Goal: Transaction & Acquisition: Download file/media

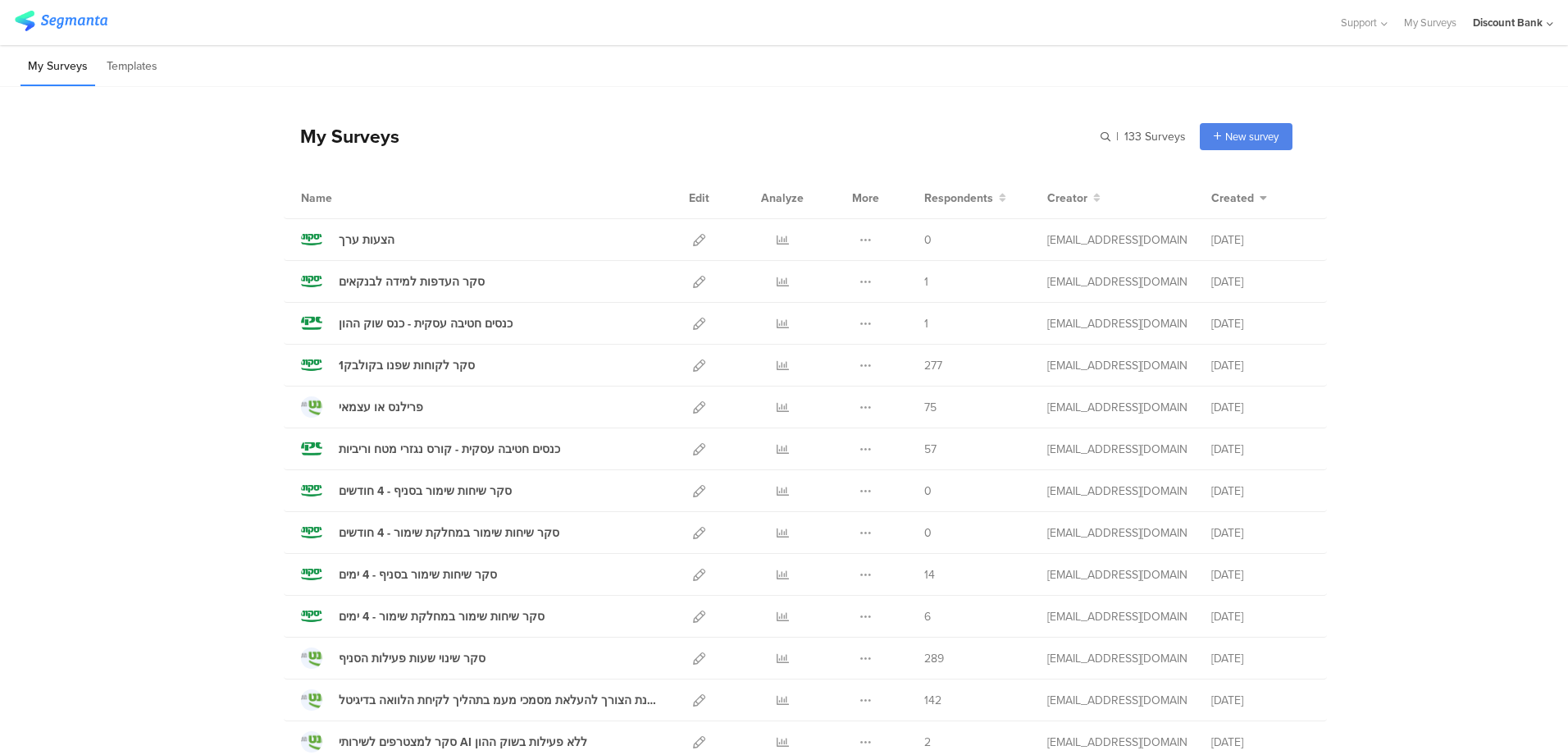
click at [777, 241] on icon at bounding box center [783, 240] width 13 height 13
click at [693, 241] on icon at bounding box center [699, 240] width 13 height 13
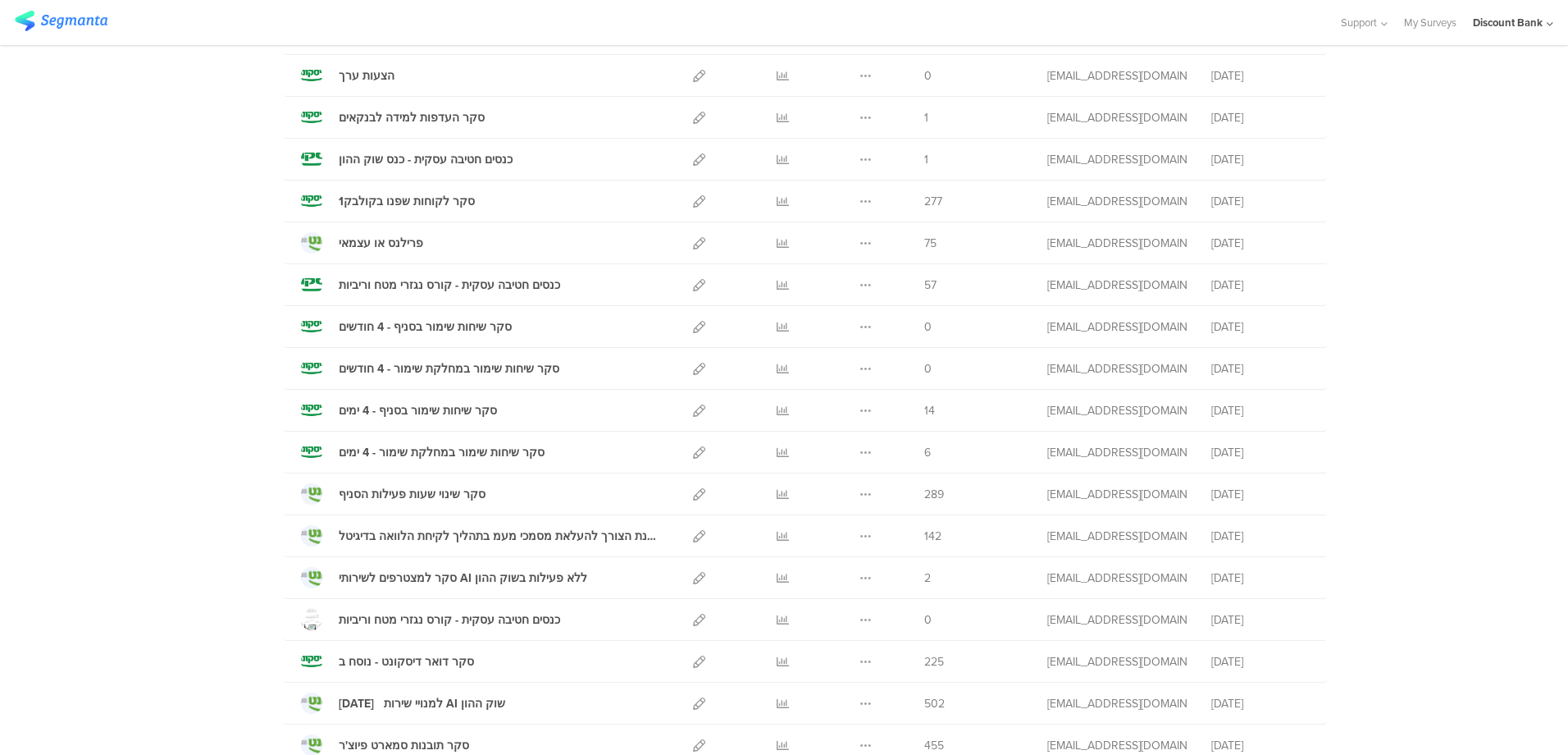
scroll to position [246, 0]
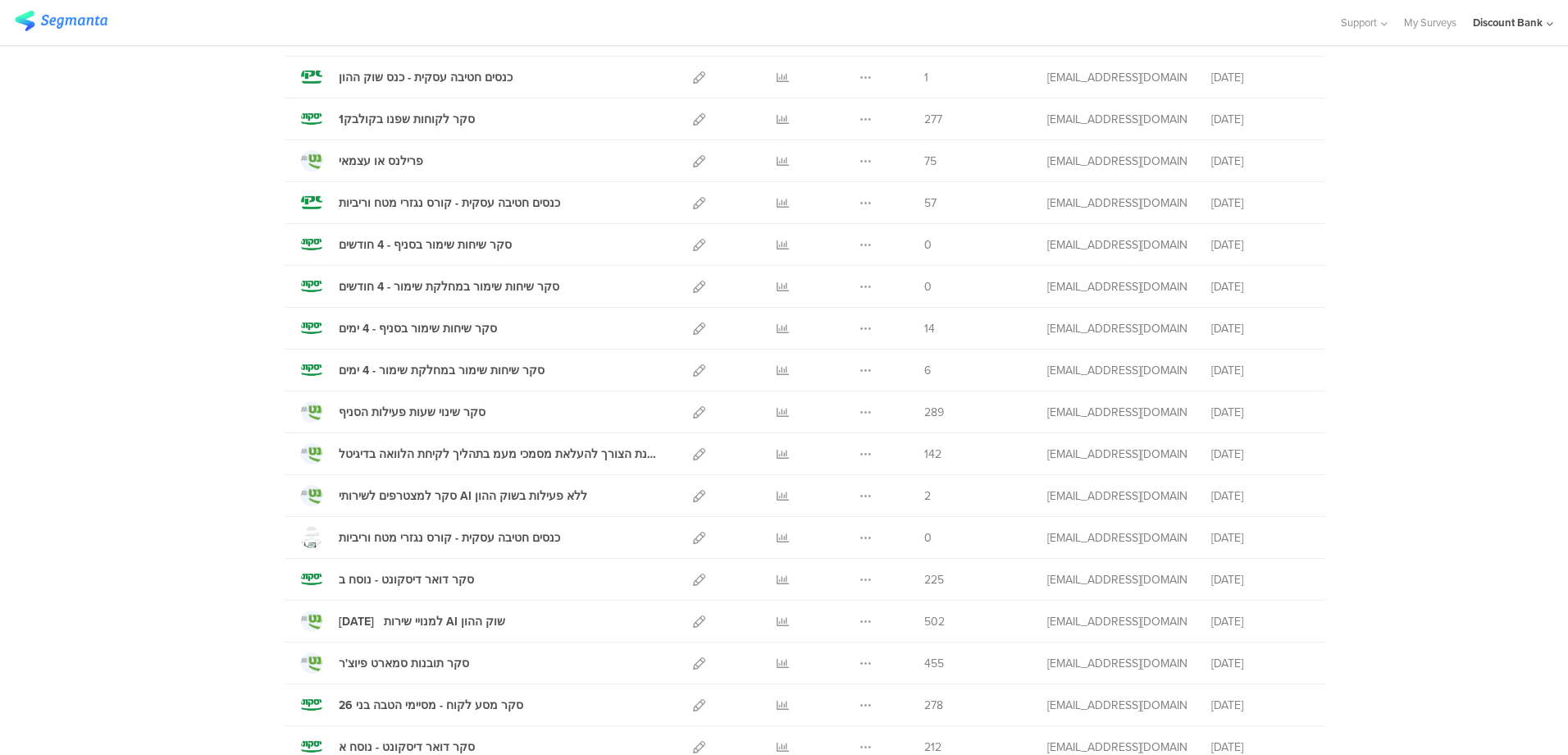
click at [777, 205] on icon at bounding box center [783, 203] width 13 height 13
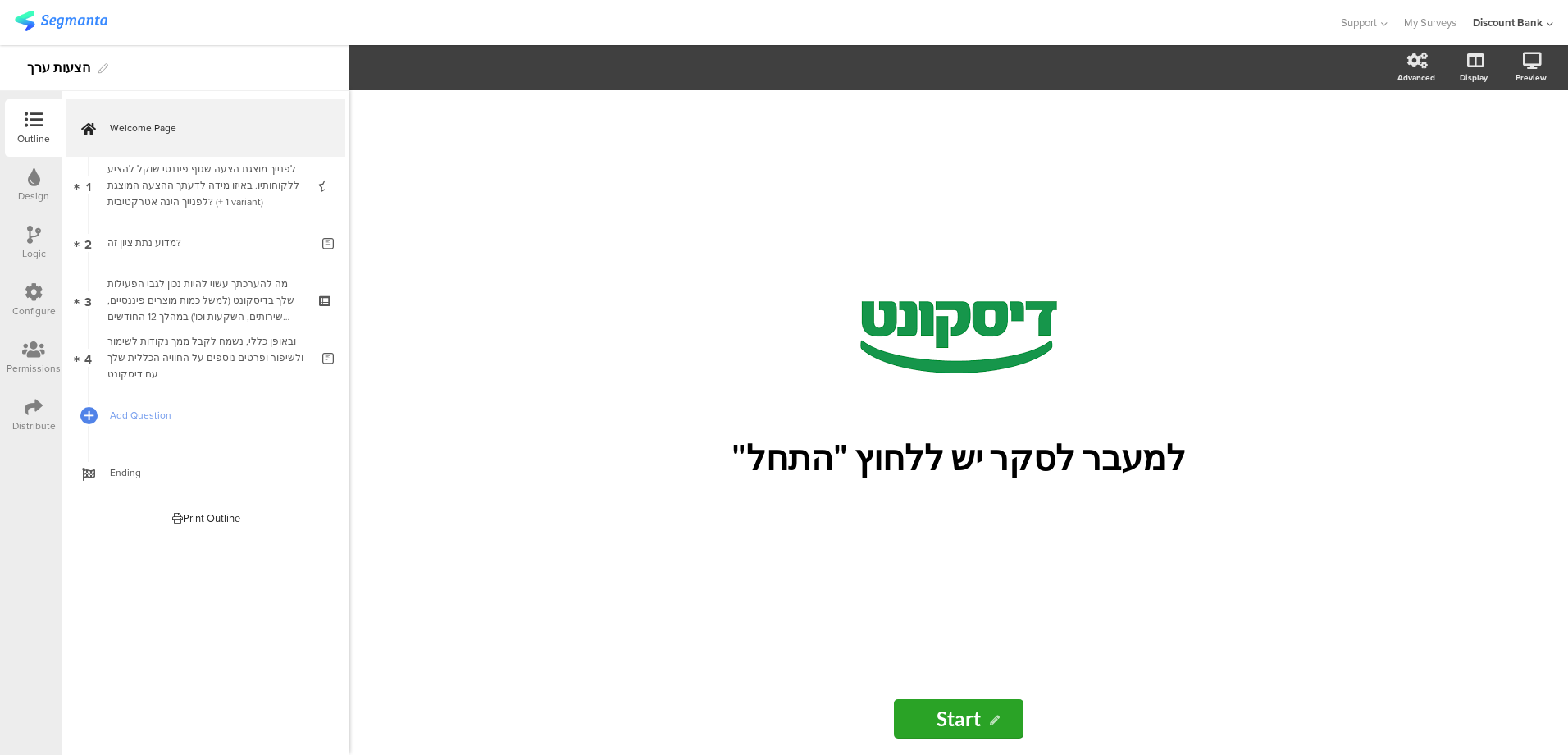
click at [240, 182] on div "לפנייך מוצגת הצעה שגוף פיננסי שוקל להציע ללקוחותיו. באיזו מידה לדעתך ההצעה המוצ…" at bounding box center [205, 186] width 196 height 49
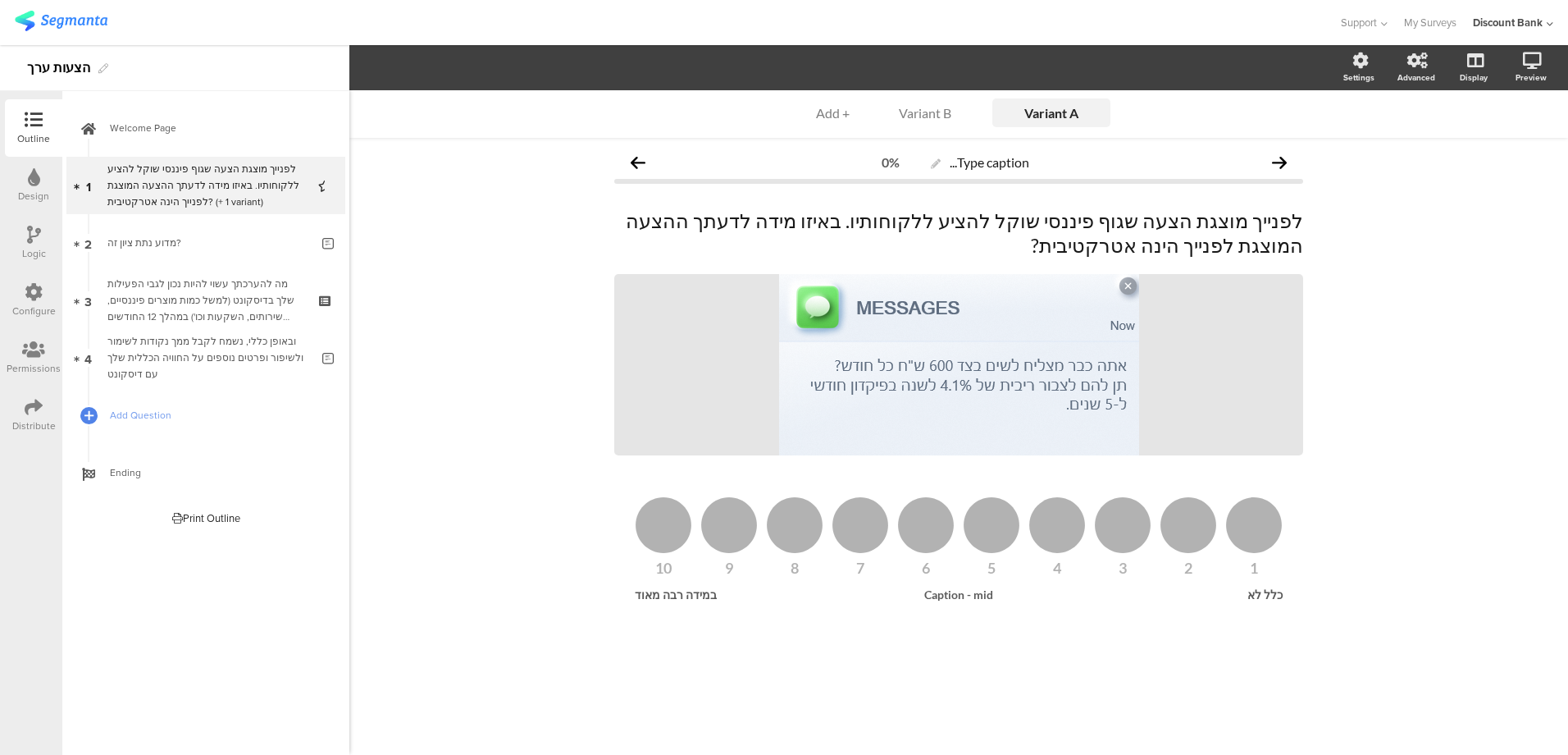
click at [226, 249] on div "מדוע נתת ציון זה?" at bounding box center [209, 243] width 203 height 16
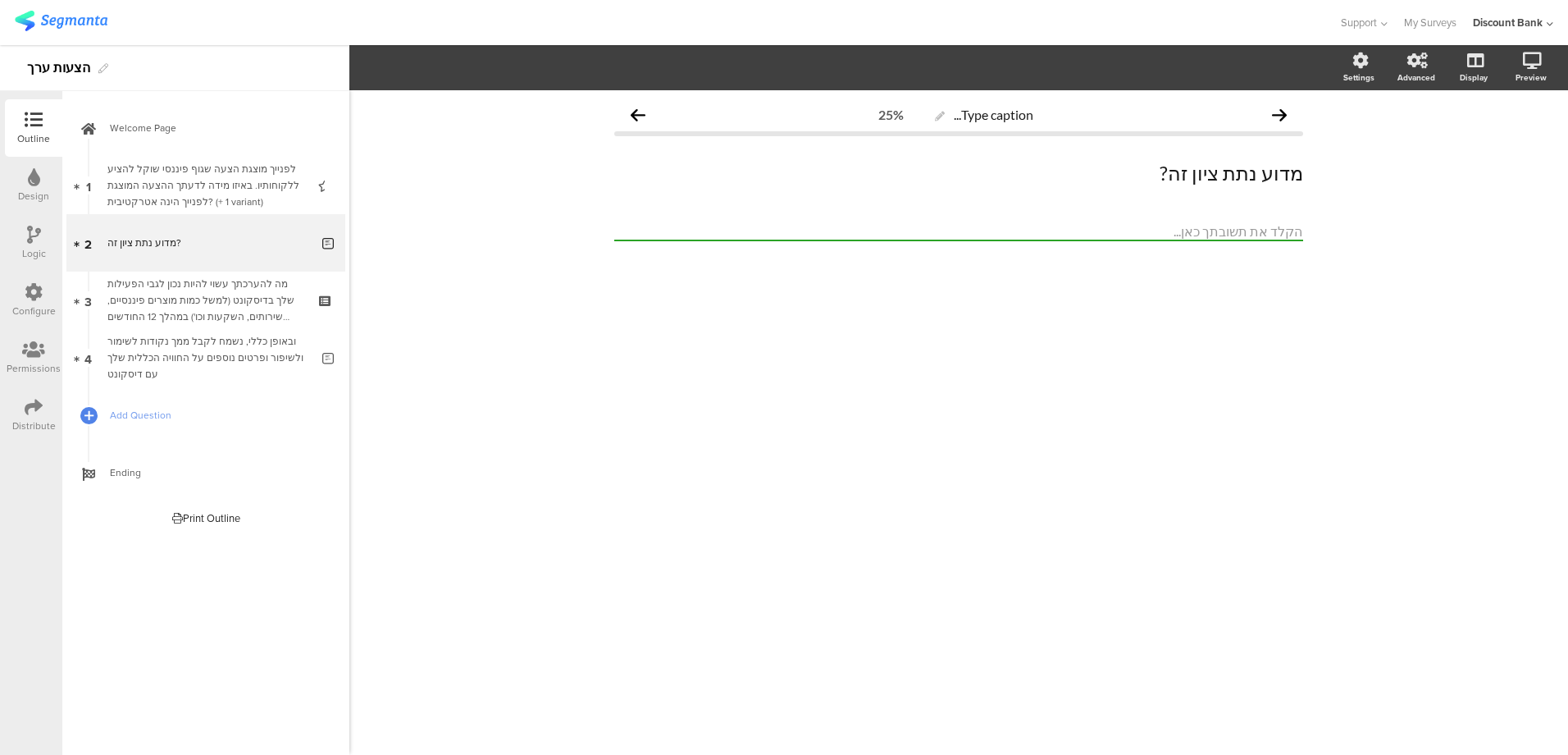
click at [211, 318] on div "מה להערכתך עשוי להיות נכון לגבי הפעילות שלך בדיסקונט (למשל כמות מוצרים פיננסיים…" at bounding box center [205, 300] width 196 height 49
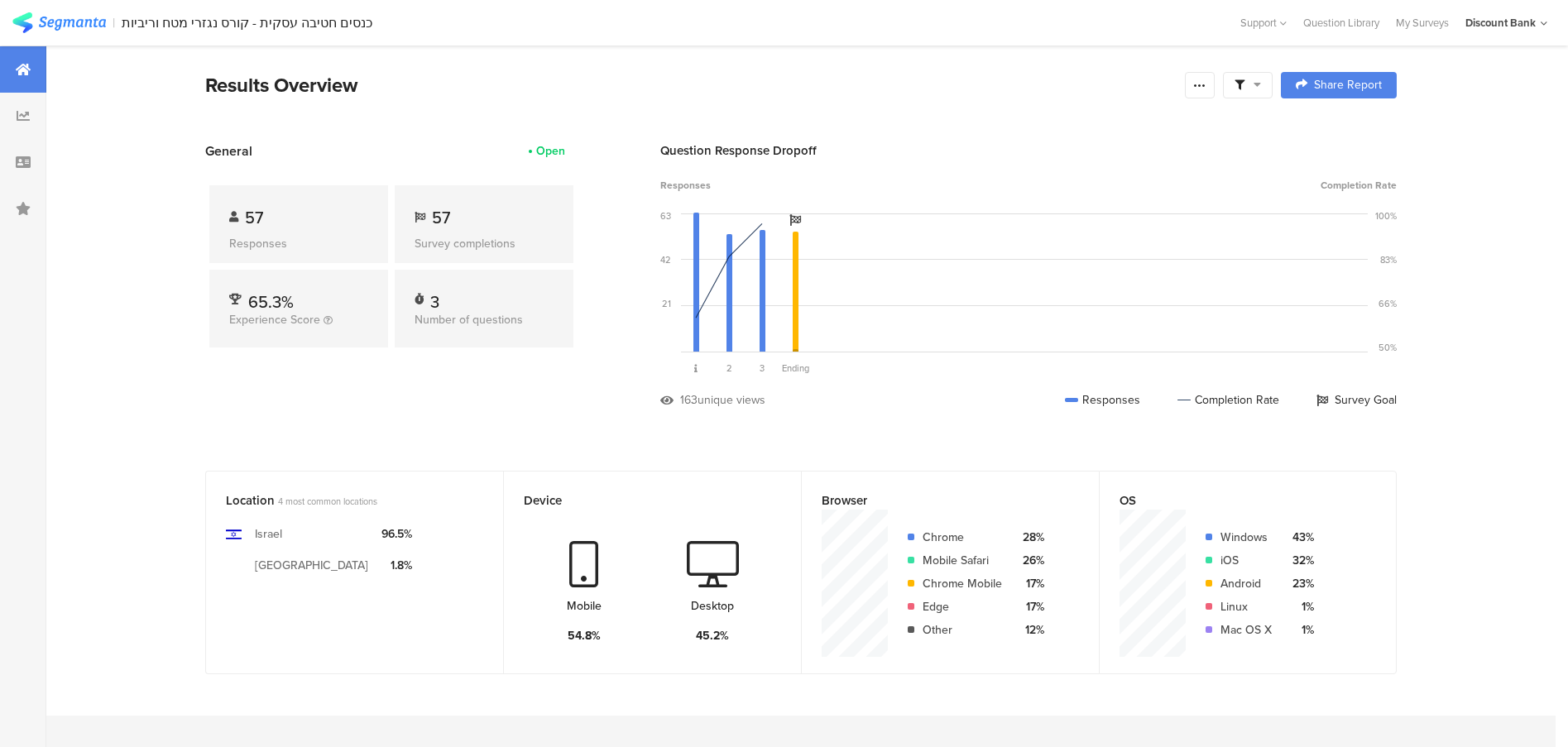
click at [1204, 72] on div at bounding box center [1200, 85] width 30 height 27
click at [1047, 259] on span "Export Results" at bounding box center [1028, 252] width 74 height 17
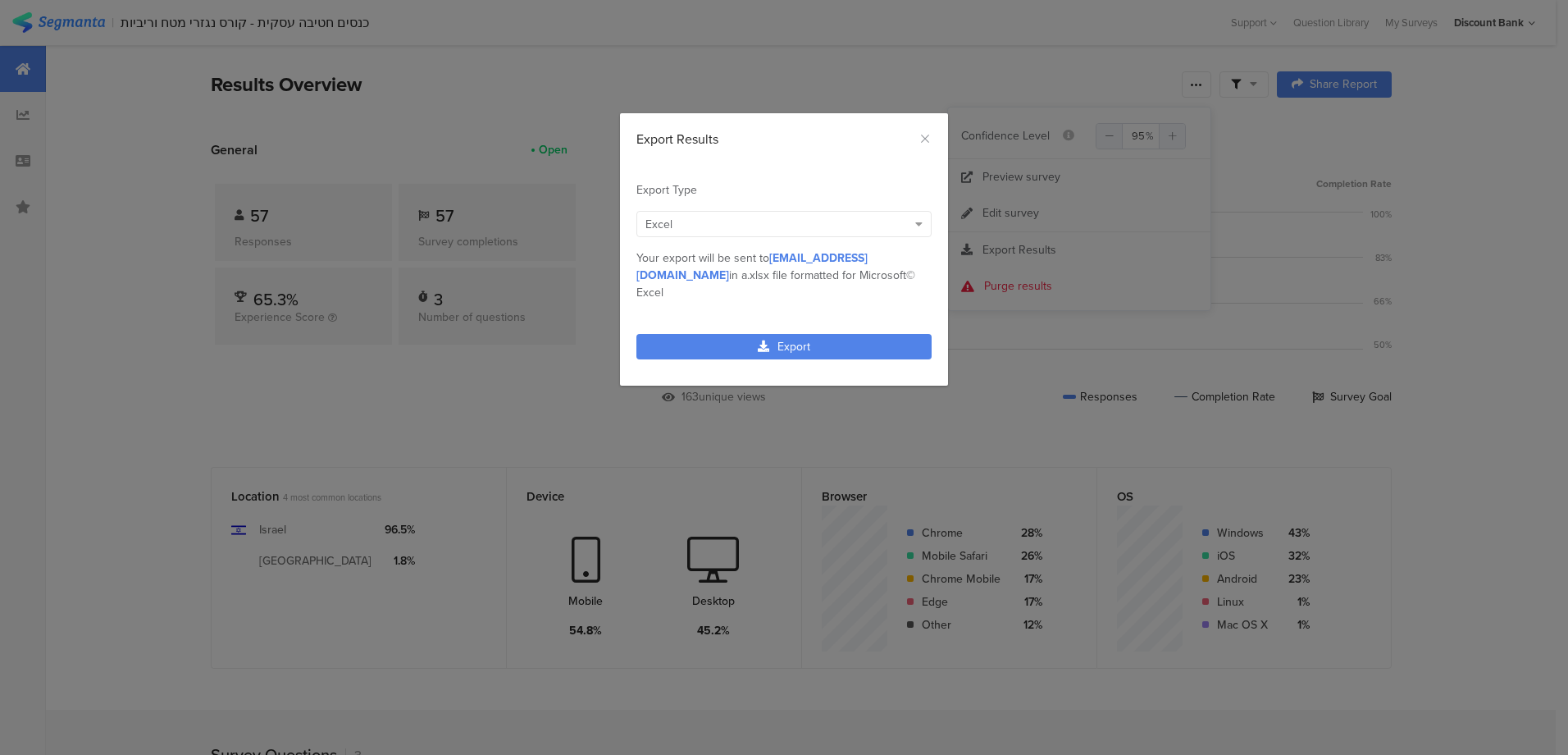
click at [804, 334] on link "Export" at bounding box center [784, 347] width 295 height 25
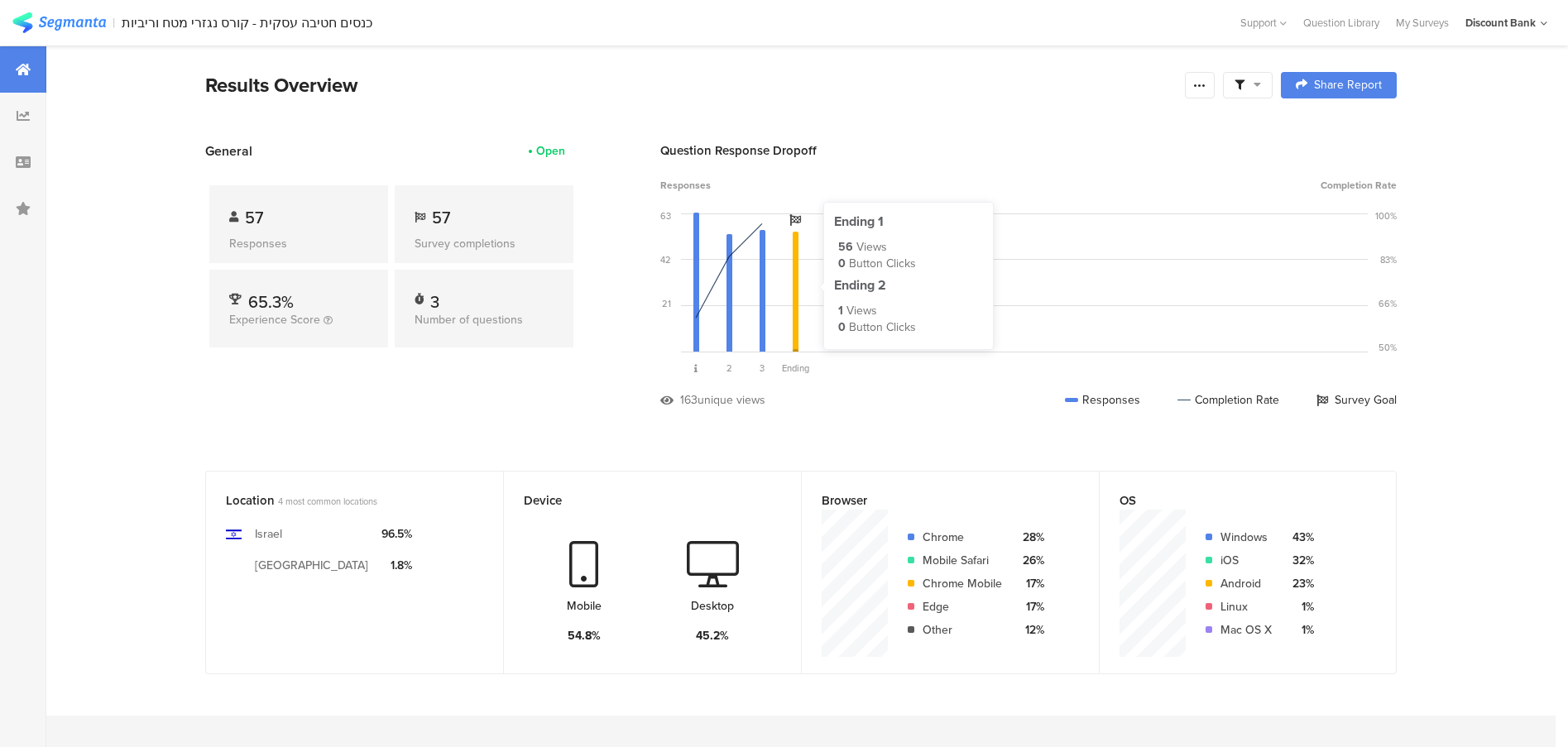
scroll to position [47, 0]
